Goal: Information Seeking & Learning: Learn about a topic

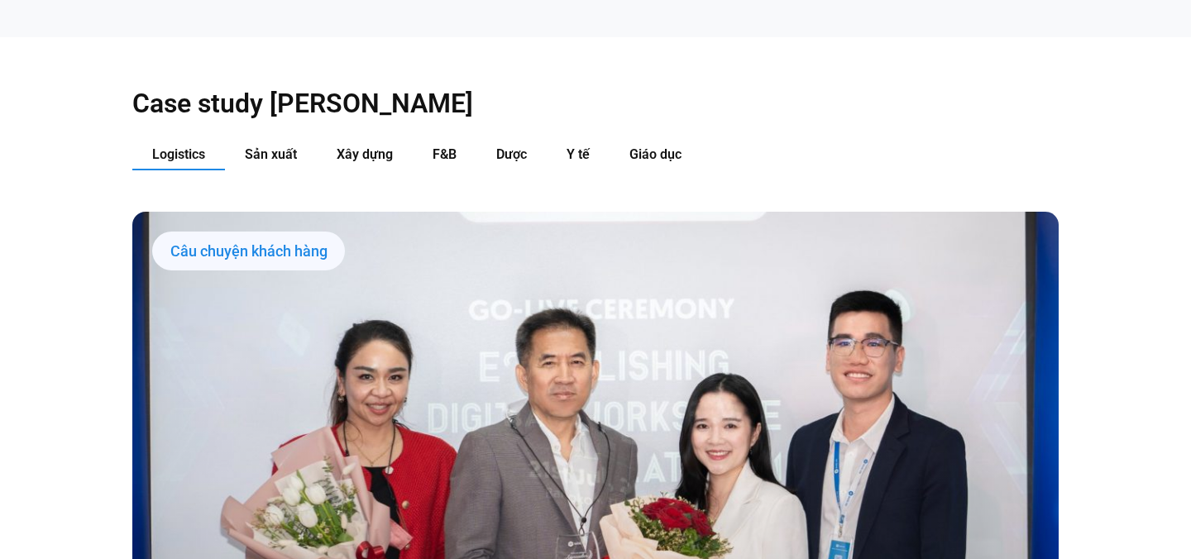
scroll to position [1617, 0]
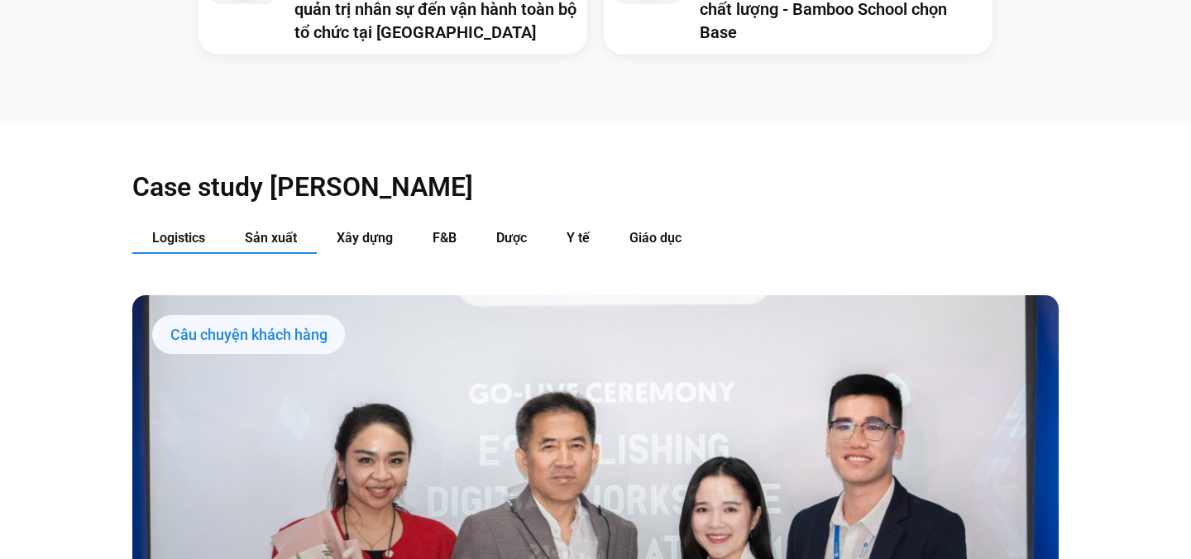
click at [278, 230] on span "Sản xuất" at bounding box center [271, 238] width 52 height 16
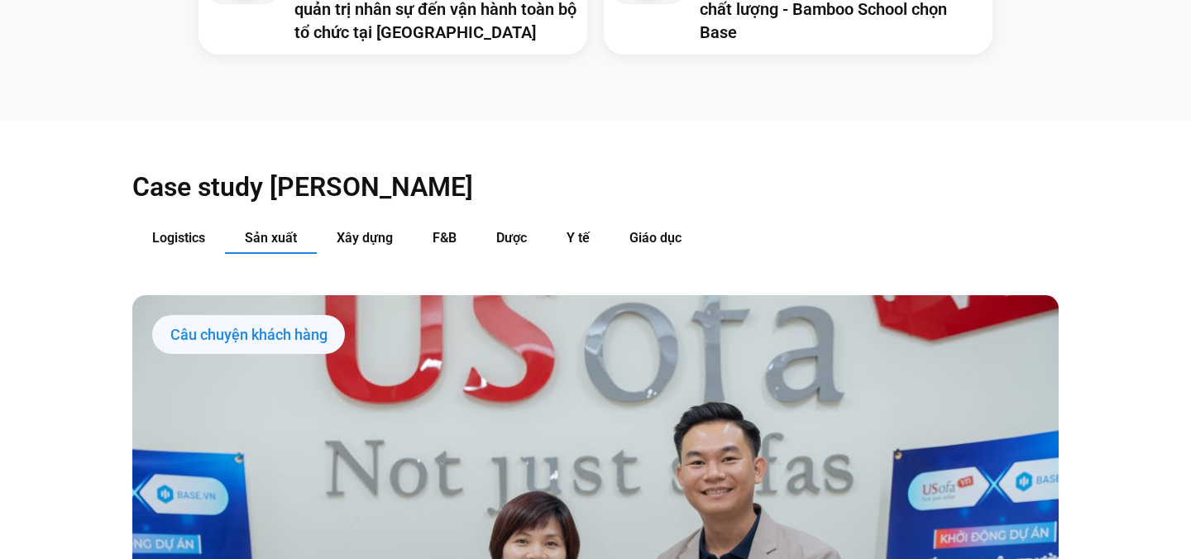
click at [290, 315] on div "Câu chuyện khách hàng" at bounding box center [248, 335] width 193 height 40
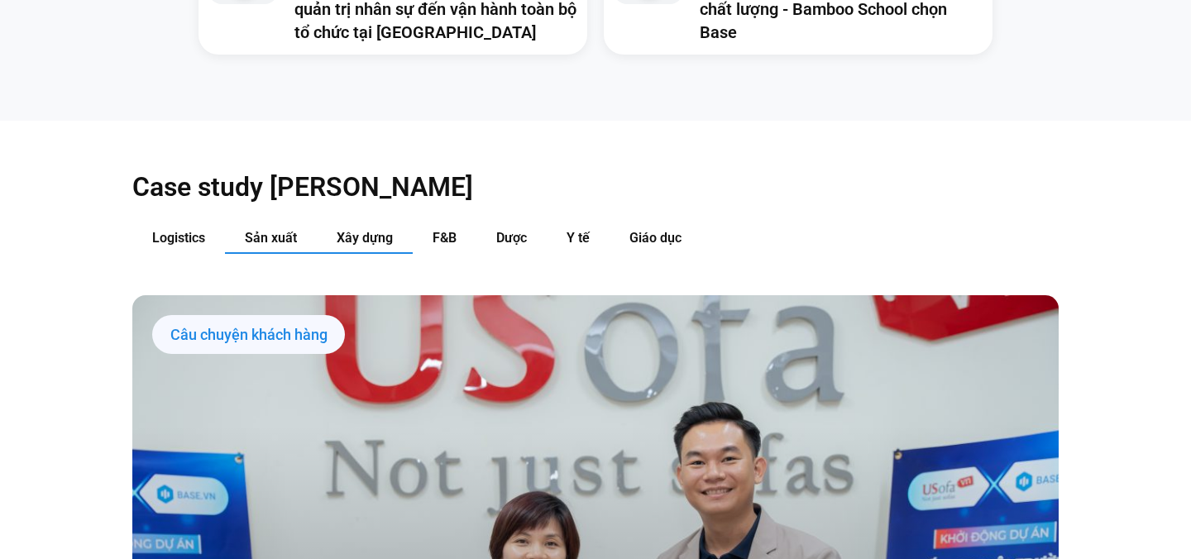
click at [372, 230] on span "Xây dựng" at bounding box center [365, 238] width 56 height 16
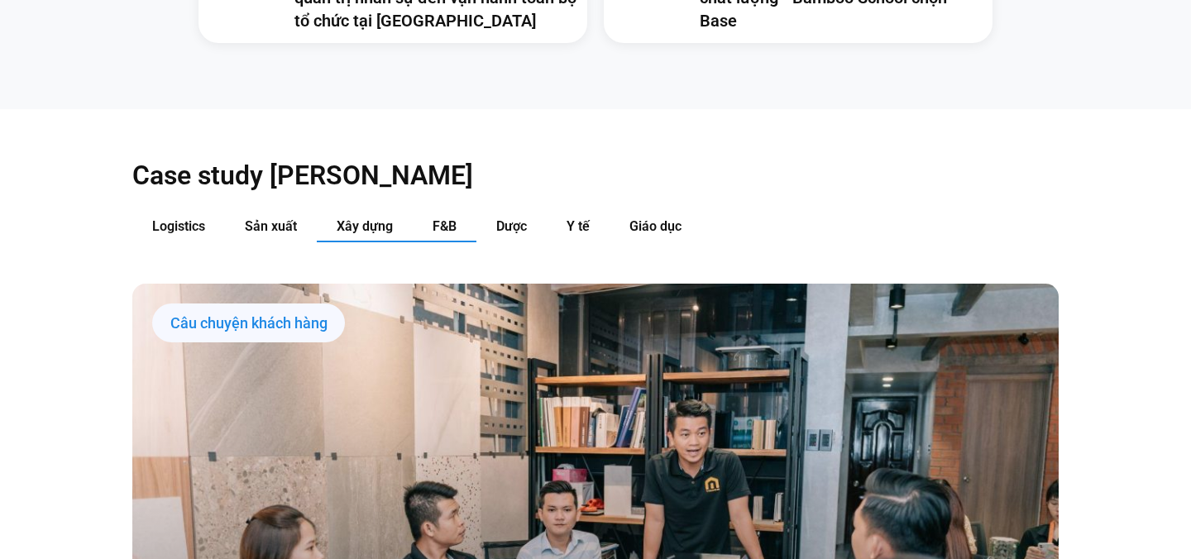
click at [446, 212] on button "F&B" at bounding box center [445, 227] width 64 height 31
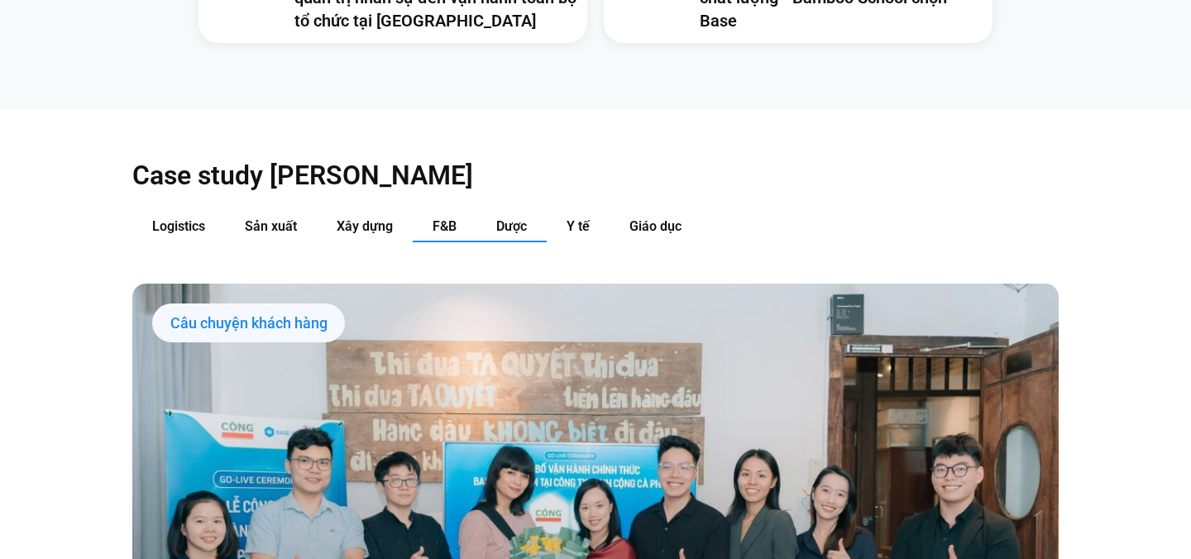
click at [500, 218] on span "Dược" at bounding box center [511, 226] width 31 height 16
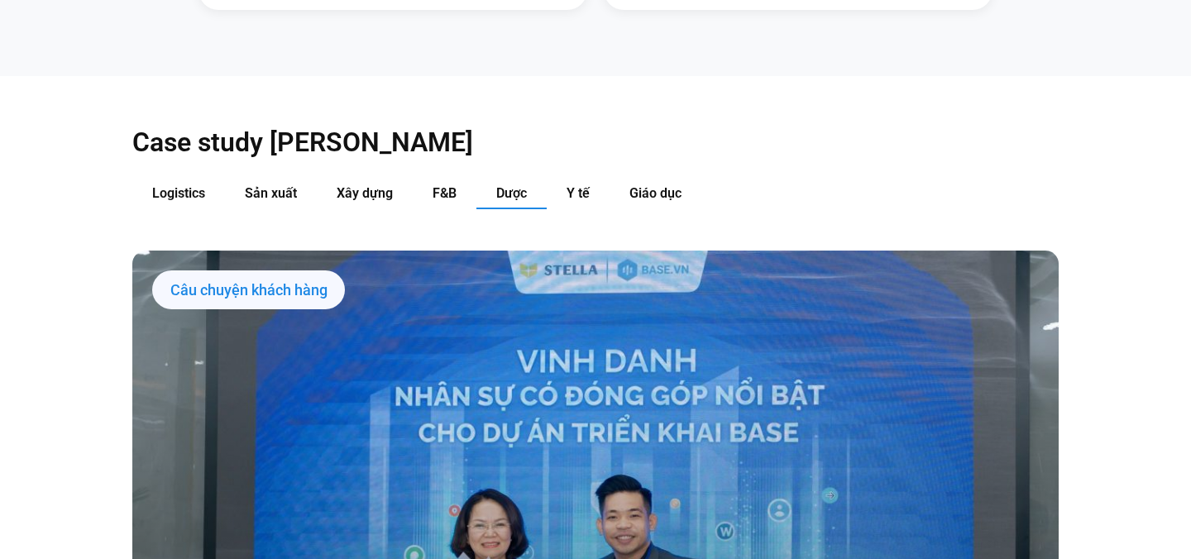
scroll to position [1700, 0]
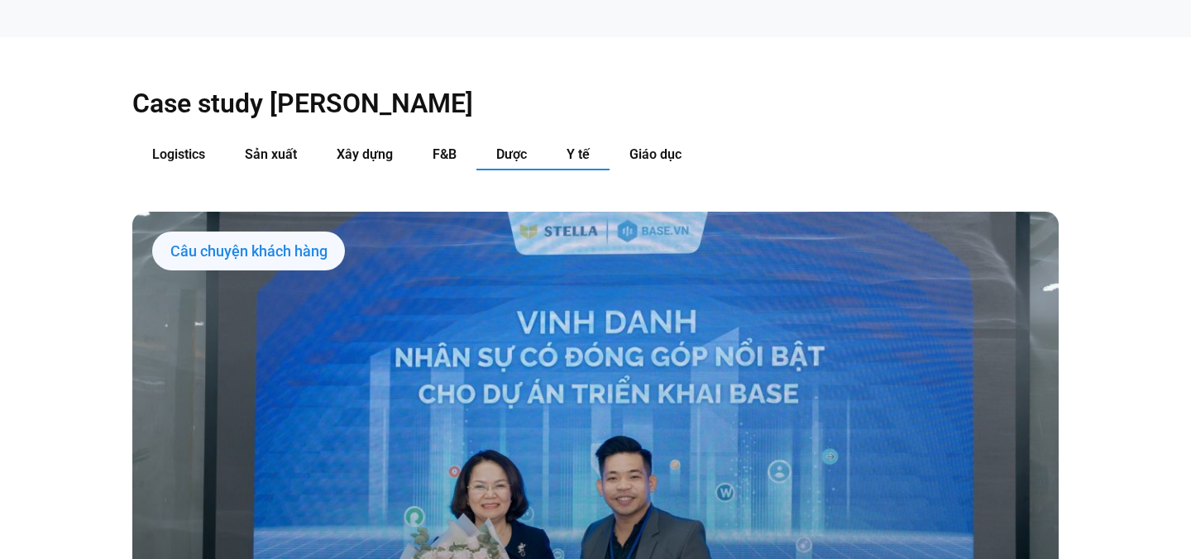
click at [582, 140] on button "Y tế" at bounding box center [578, 155] width 63 height 31
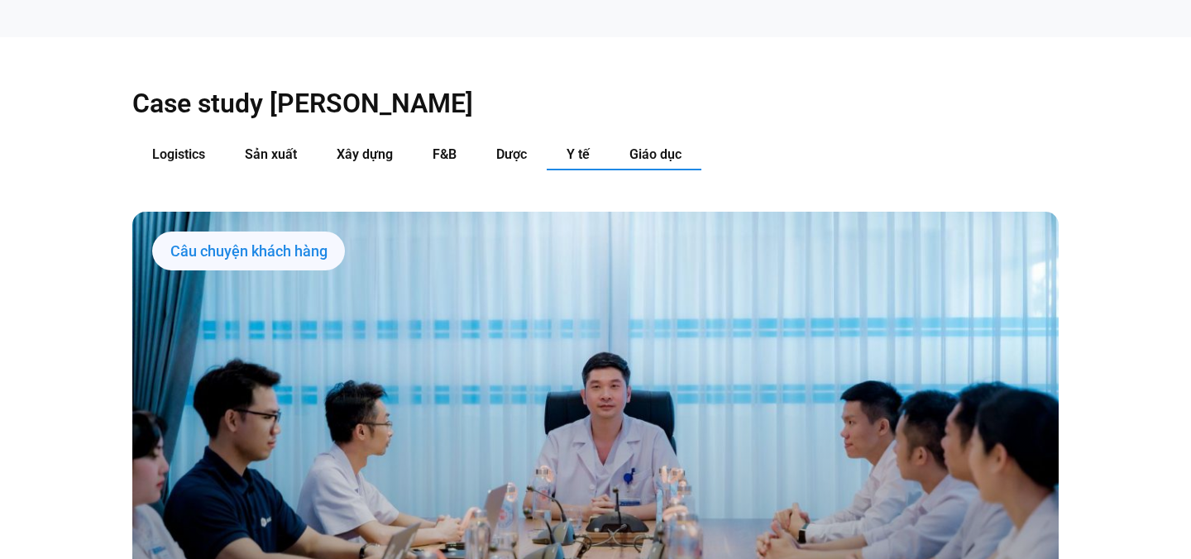
click at [662, 140] on button "Giáo dục" at bounding box center [656, 155] width 92 height 31
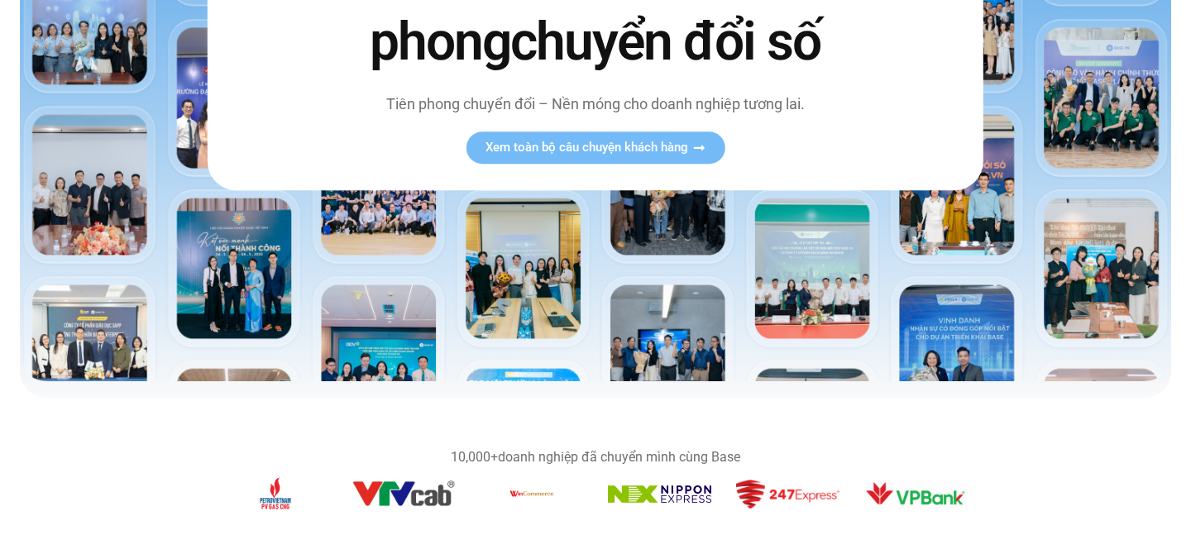
scroll to position [0, 0]
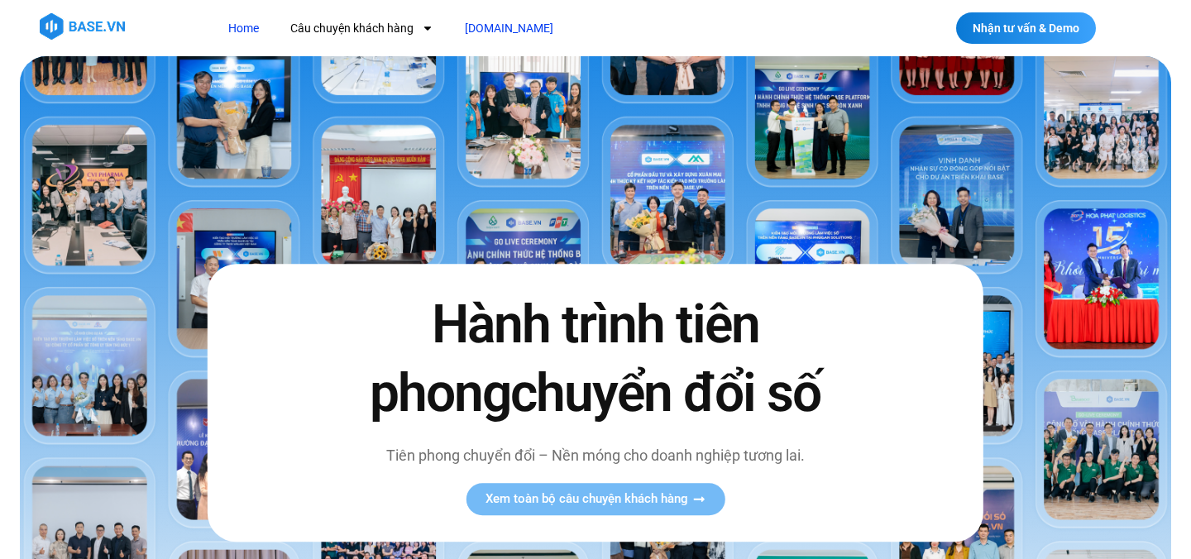
click at [492, 30] on link "[DOMAIN_NAME]" at bounding box center [508, 28] width 113 height 31
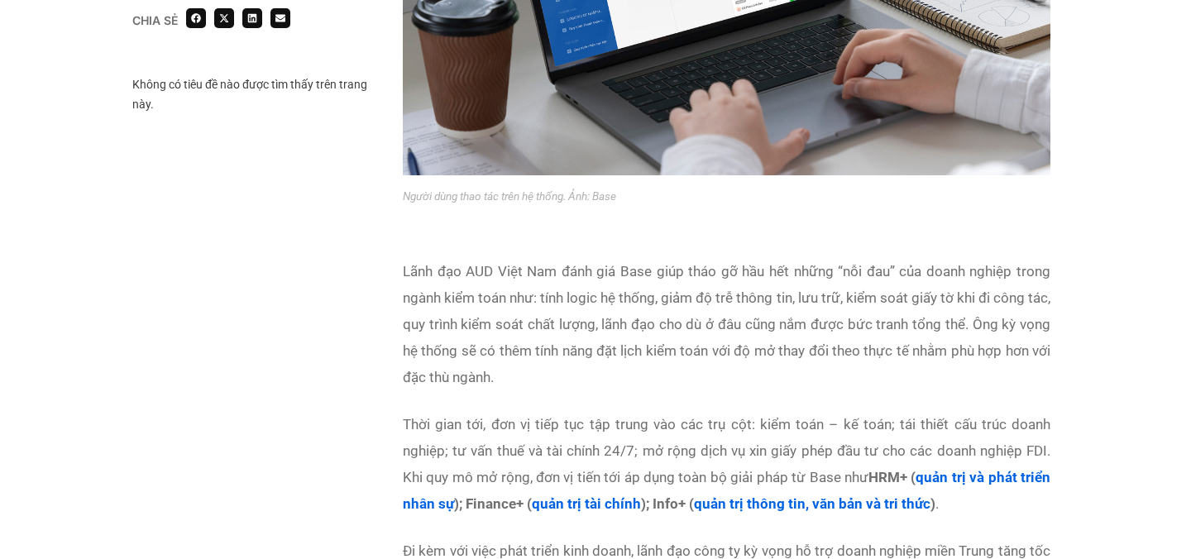
scroll to position [2226, 0]
